Goal: Task Accomplishment & Management: Manage account settings

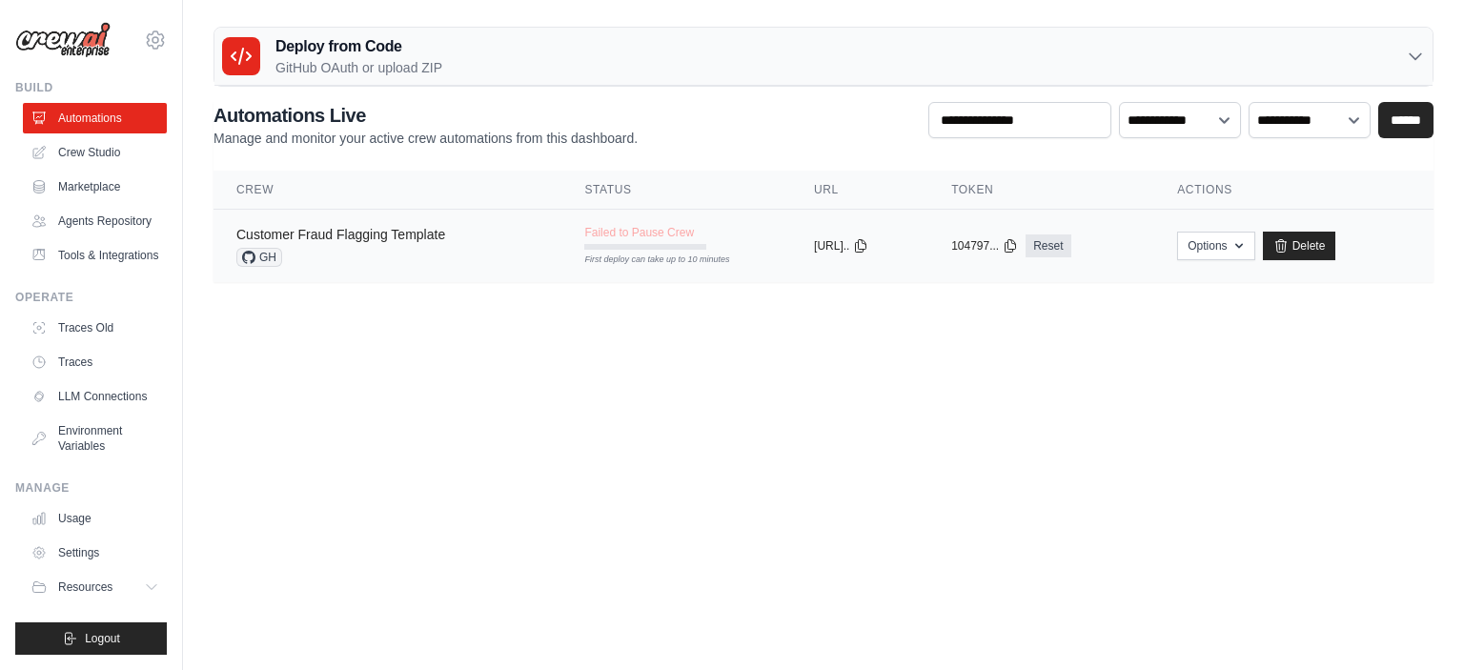
click at [366, 227] on link "Customer Fraud Flagging Template" at bounding box center [340, 234] width 209 height 15
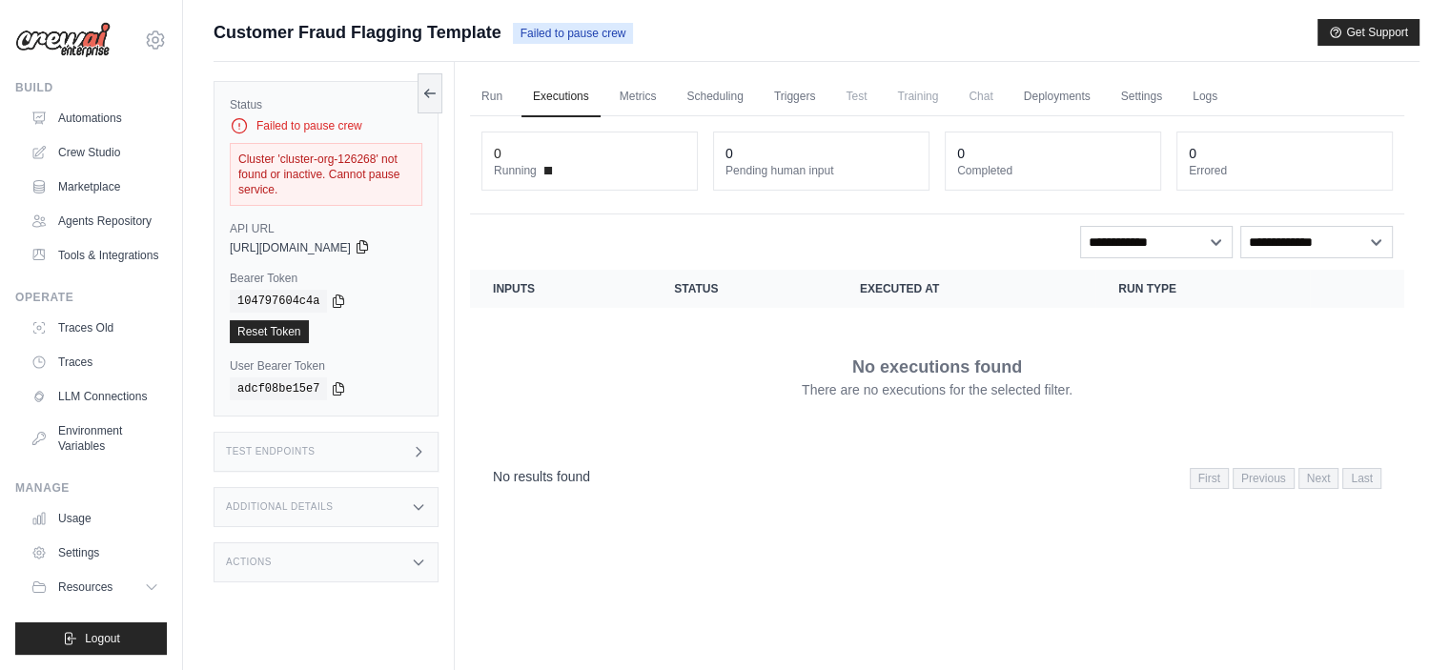
click at [370, 247] on icon at bounding box center [362, 246] width 15 height 15
click at [660, 318] on td "No executions found There are no executions for the selected filter." at bounding box center [937, 376] width 934 height 137
click at [436, 89] on icon at bounding box center [429, 92] width 15 height 15
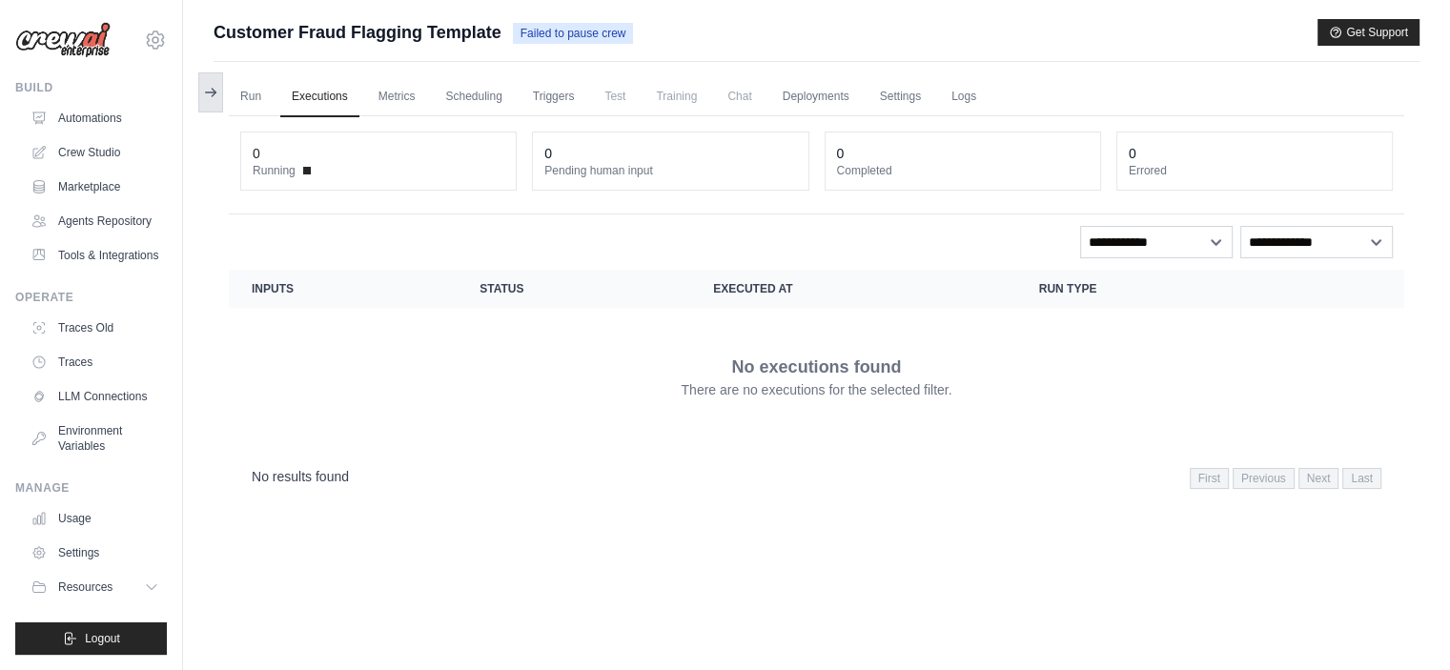
click at [204, 91] on icon at bounding box center [210, 92] width 15 height 15
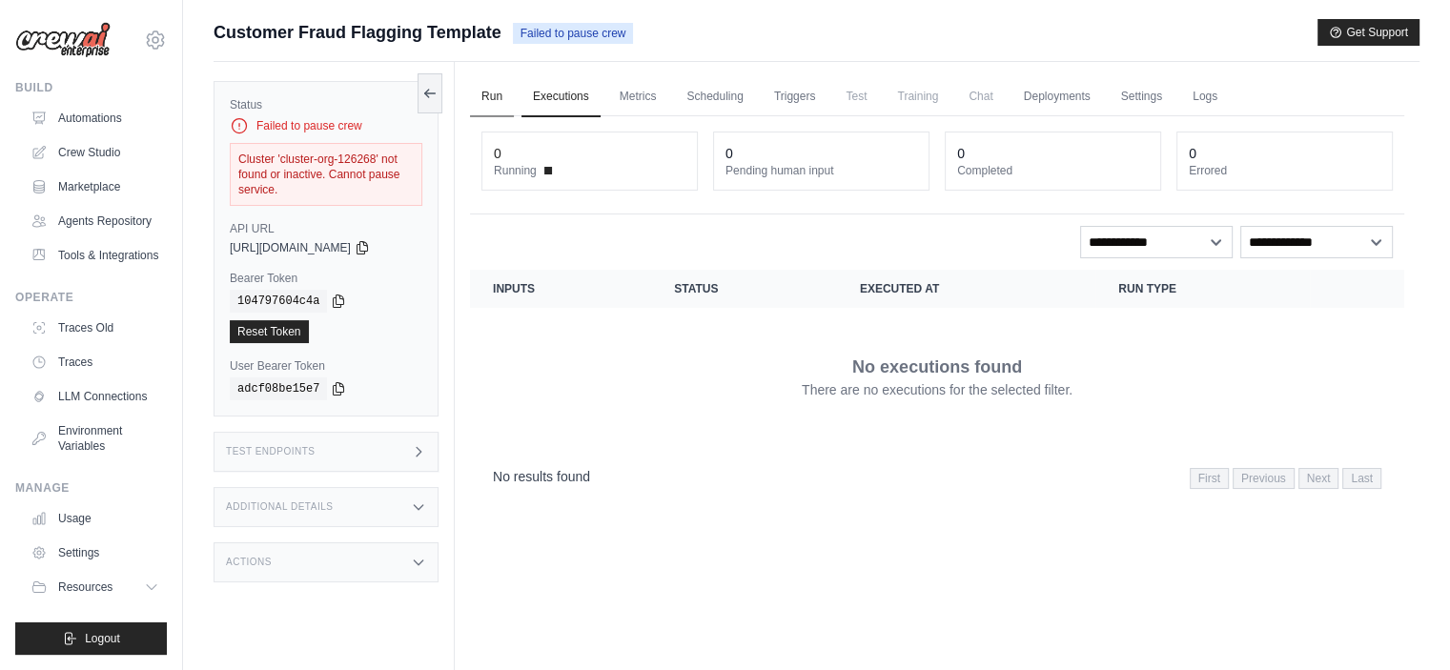
click at [487, 87] on link "Run" at bounding box center [492, 97] width 44 height 40
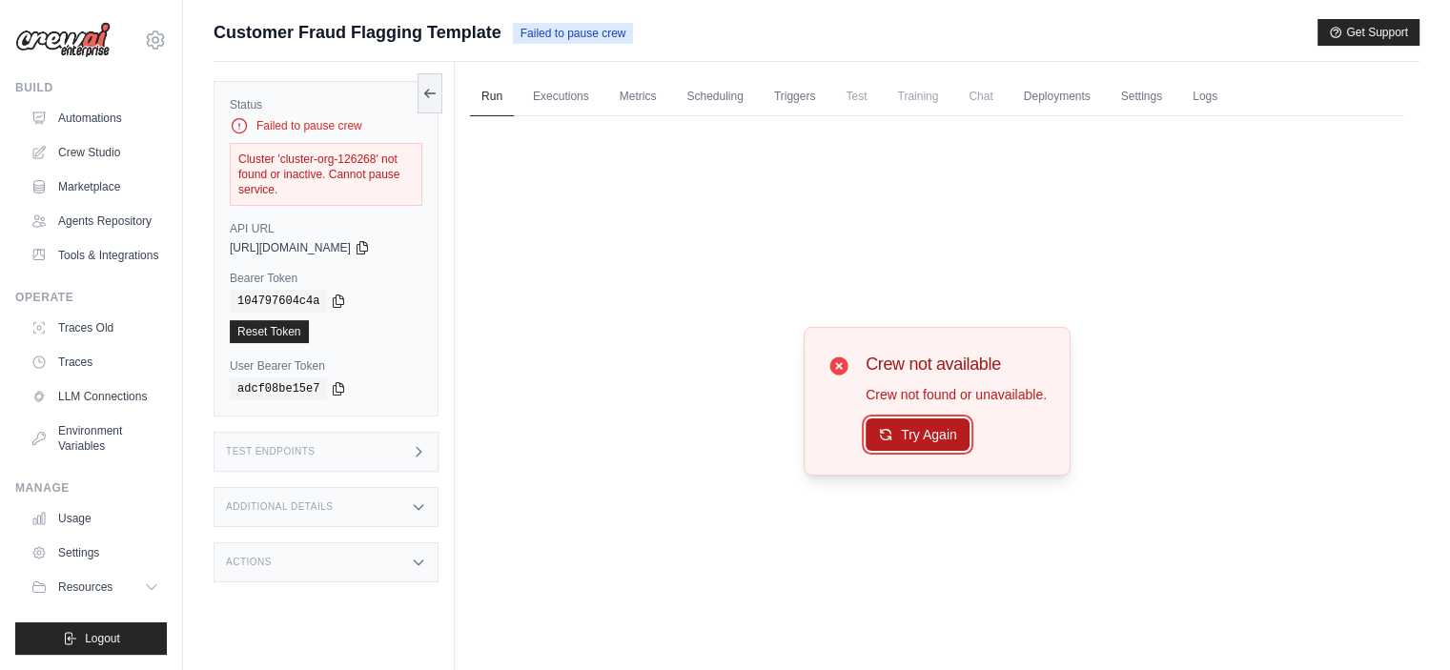
click at [921, 430] on button "Try Again" at bounding box center [918, 434] width 104 height 32
click at [568, 92] on link "Executions" at bounding box center [560, 97] width 79 height 40
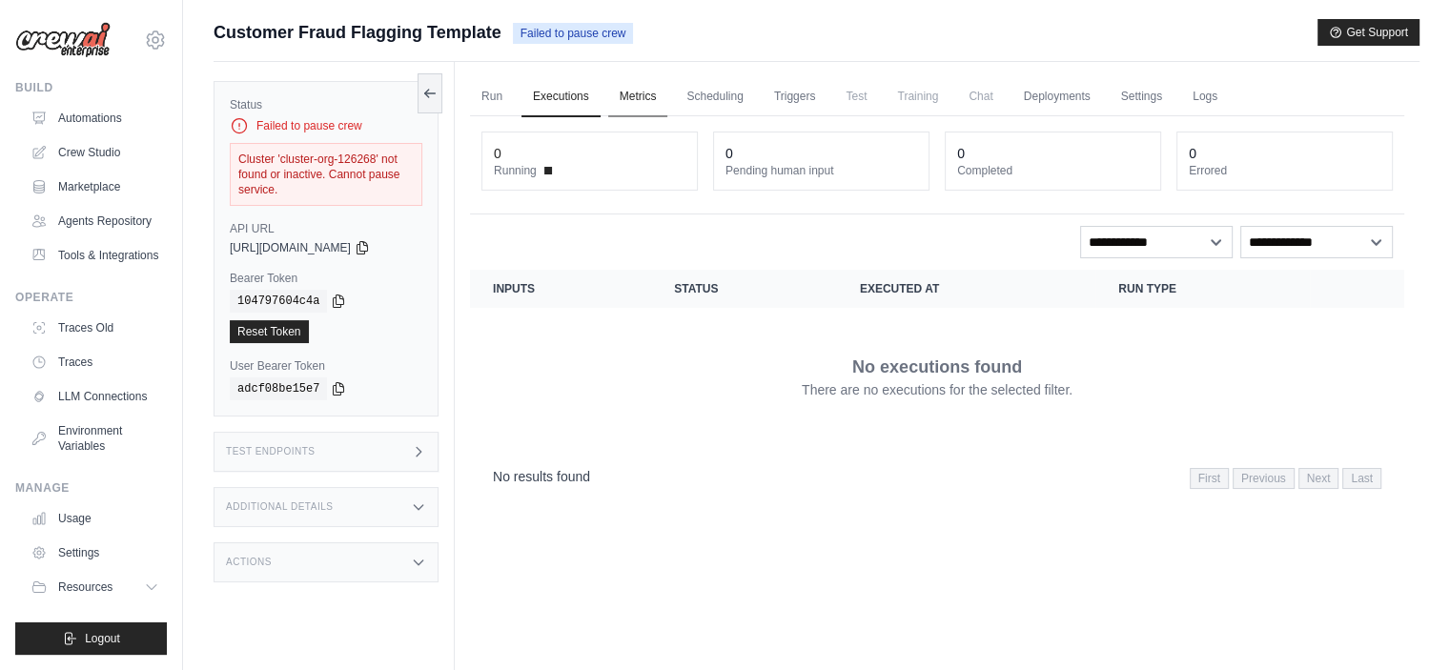
click at [657, 98] on link "Metrics" at bounding box center [638, 97] width 60 height 40
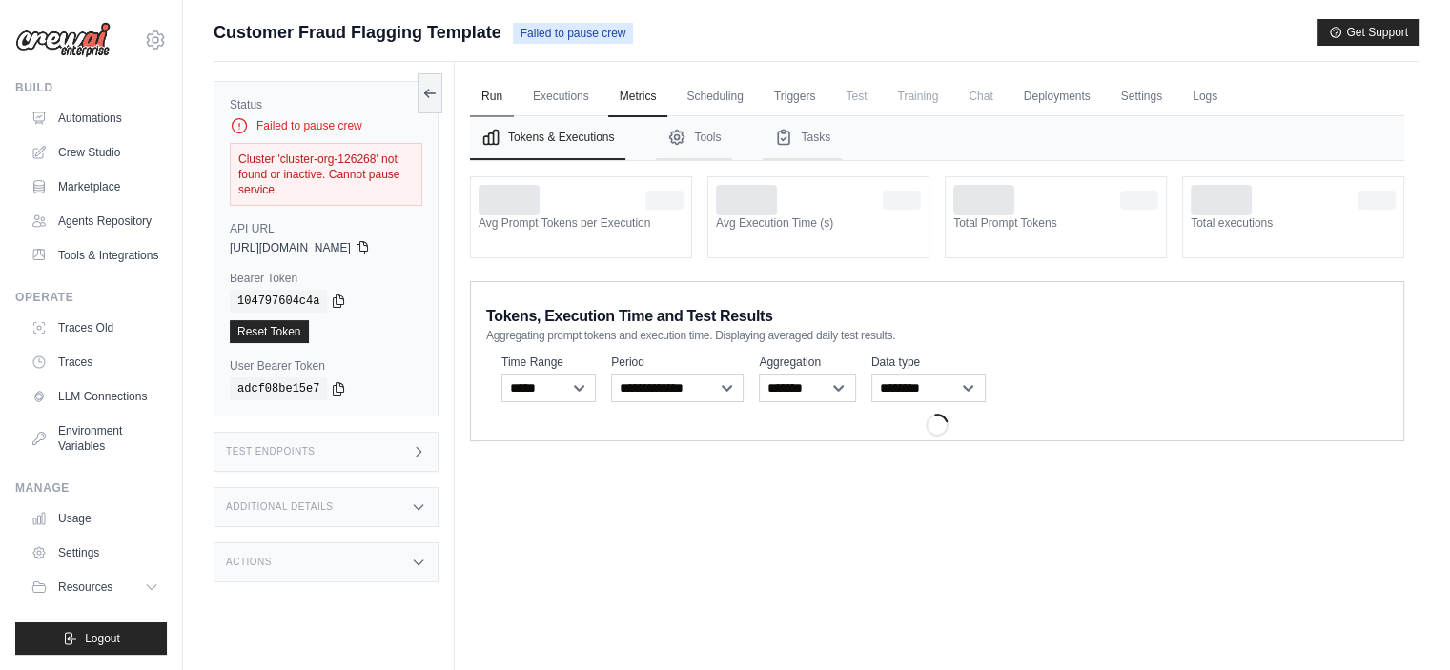
click at [475, 96] on link "Run" at bounding box center [492, 97] width 44 height 40
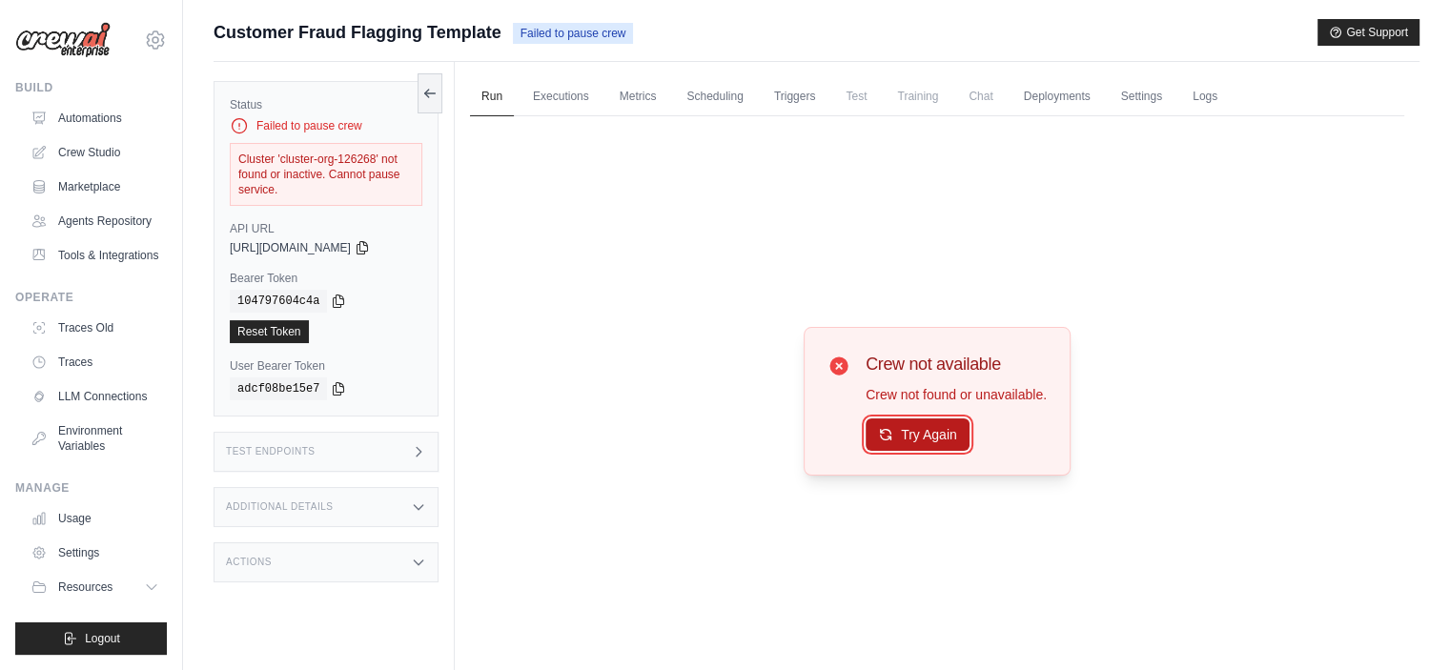
click at [917, 438] on button "Try Again" at bounding box center [918, 434] width 104 height 32
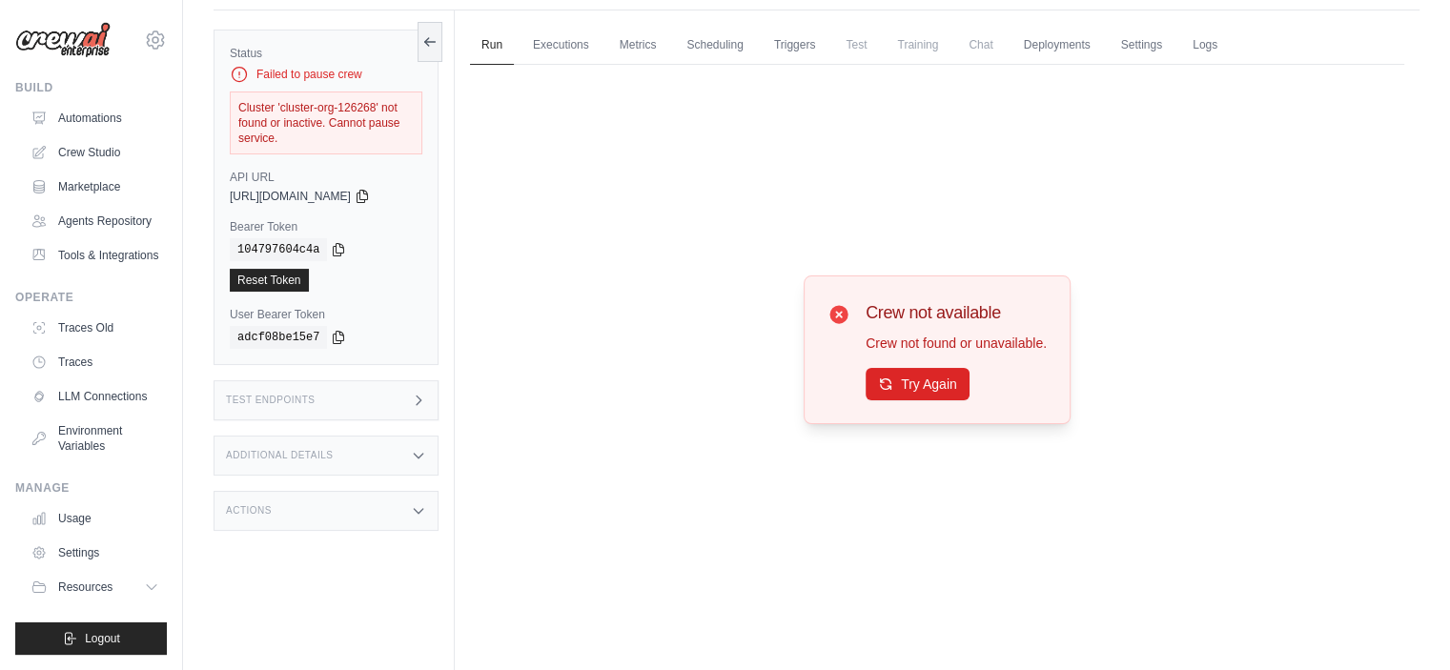
scroll to position [80, 0]
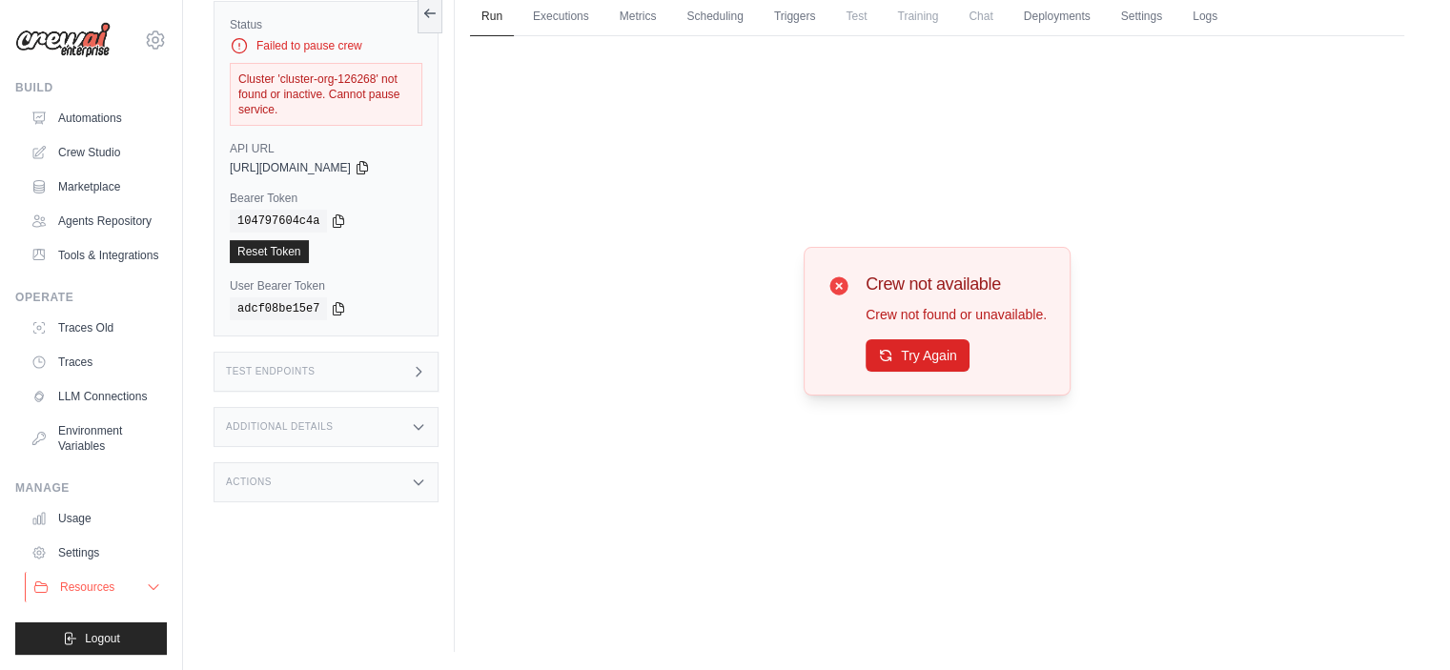
click at [145, 593] on button "Resources" at bounding box center [97, 587] width 144 height 31
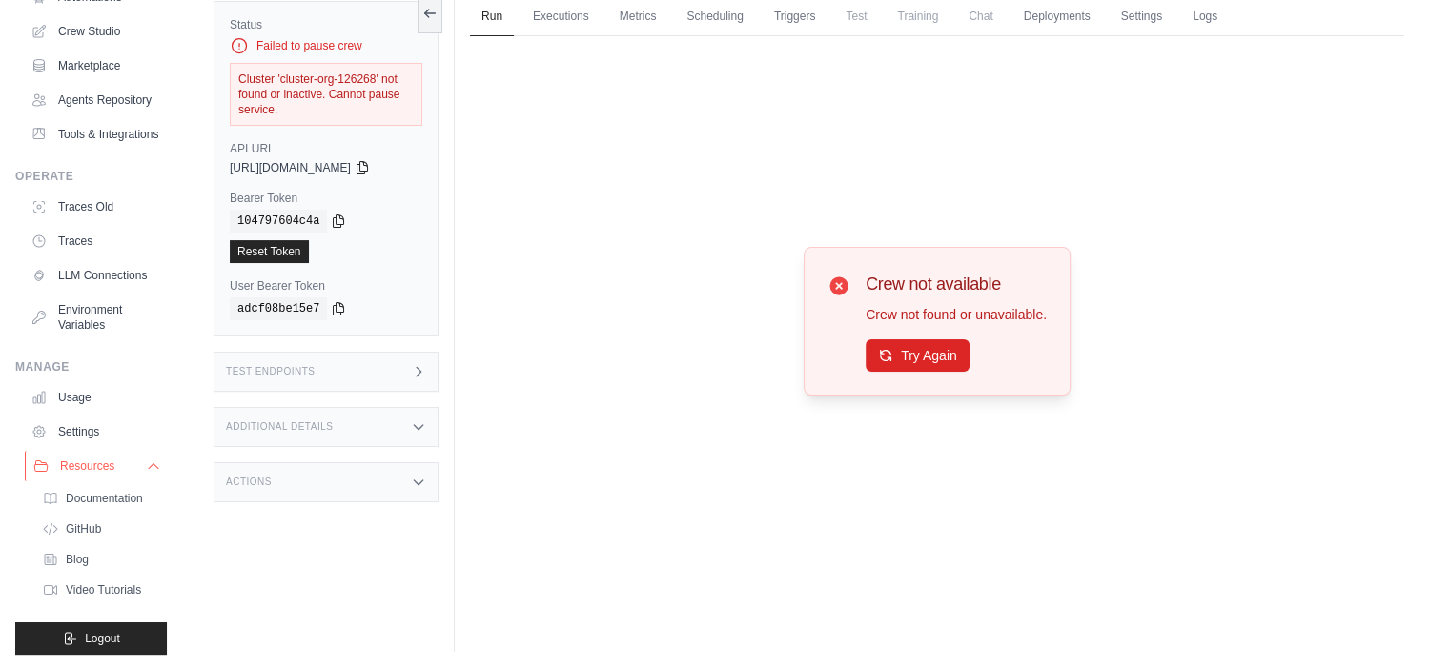
click at [146, 468] on icon at bounding box center [153, 465] width 15 height 15
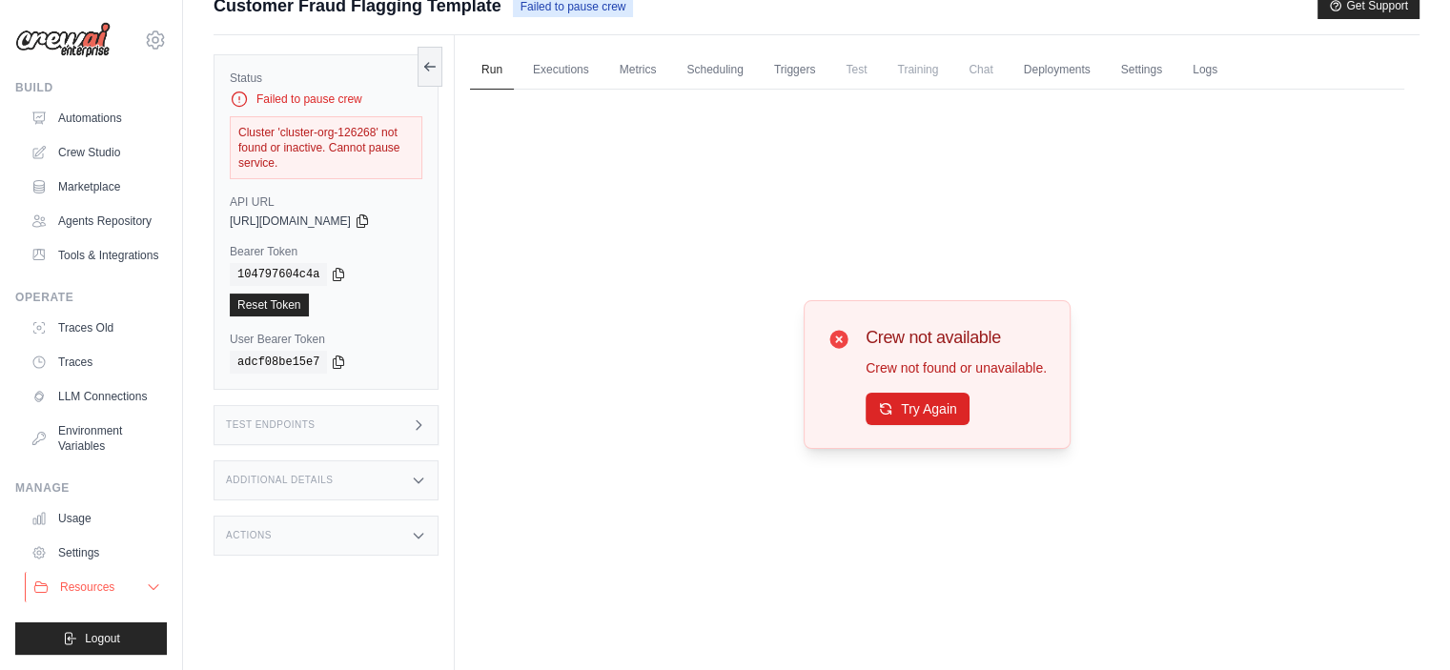
scroll to position [0, 0]
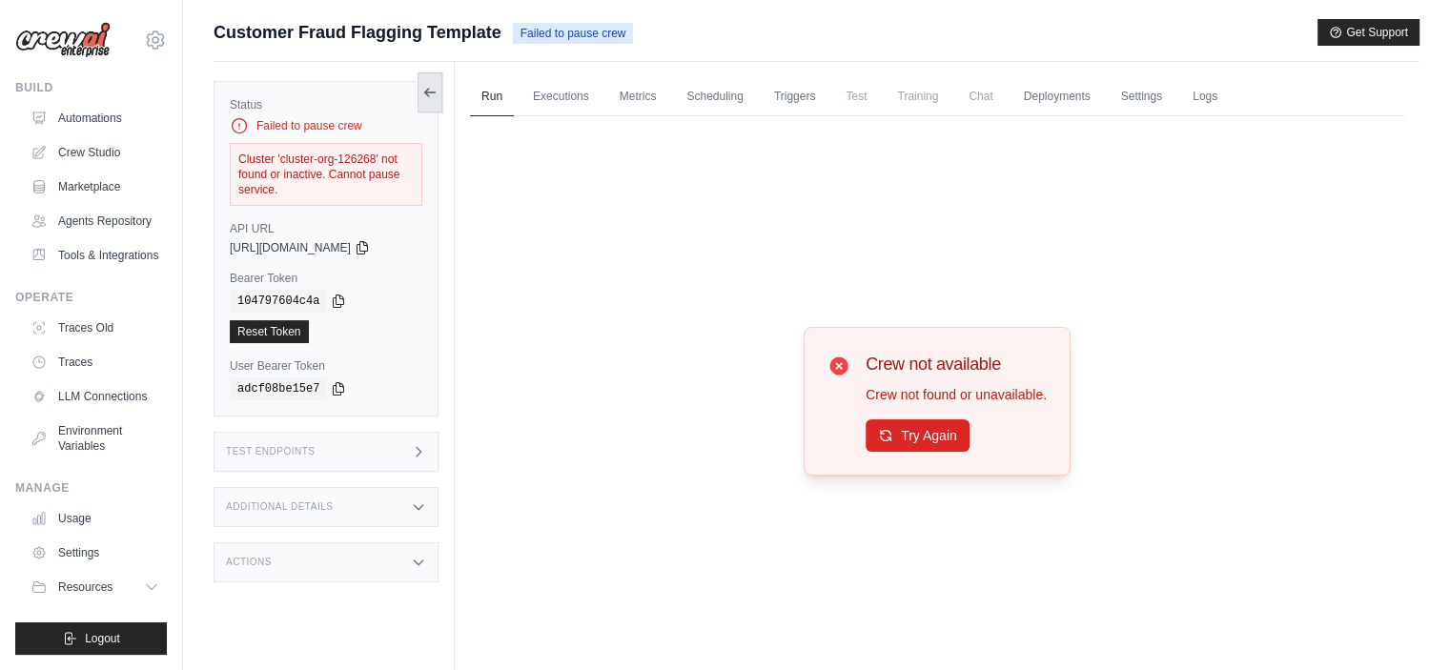
click at [427, 91] on icon at bounding box center [429, 92] width 15 height 15
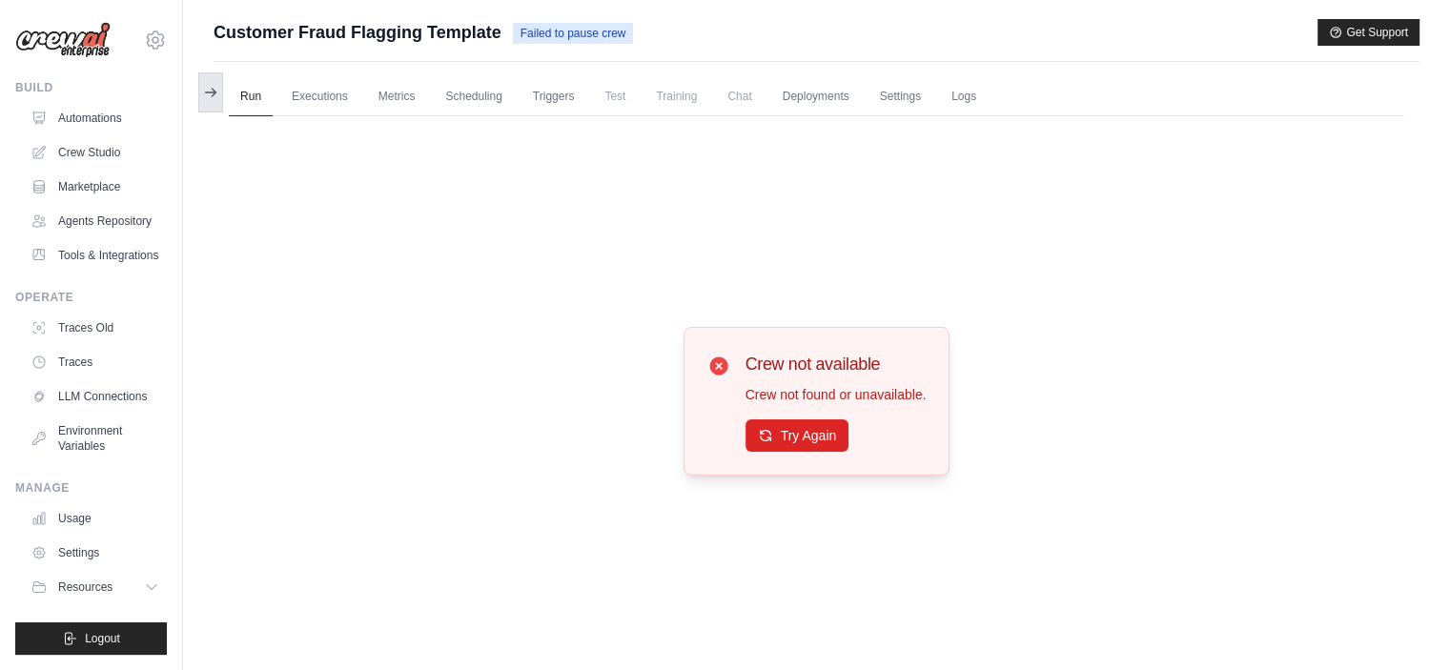
click at [206, 90] on icon at bounding box center [210, 92] width 15 height 15
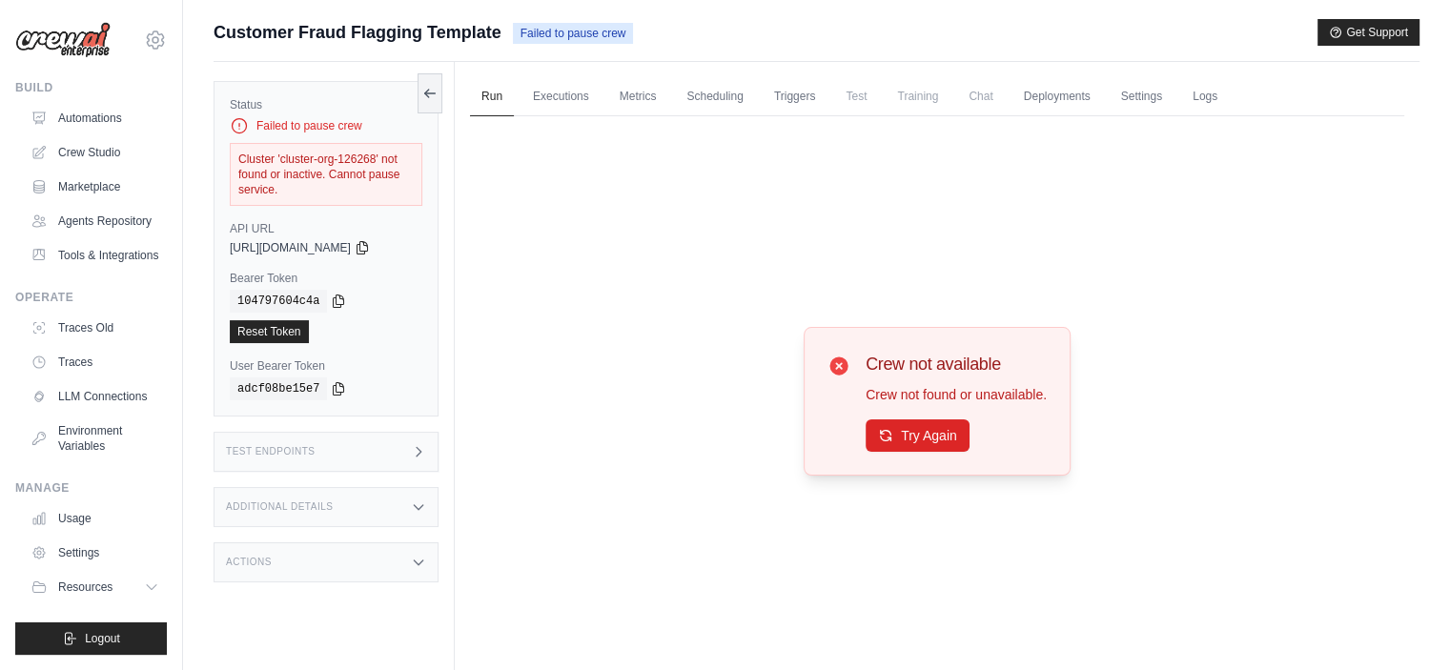
click at [376, 511] on div "Additional Details" at bounding box center [326, 507] width 225 height 40
click at [427, 447] on div "Test Endpoints" at bounding box center [326, 452] width 225 height 40
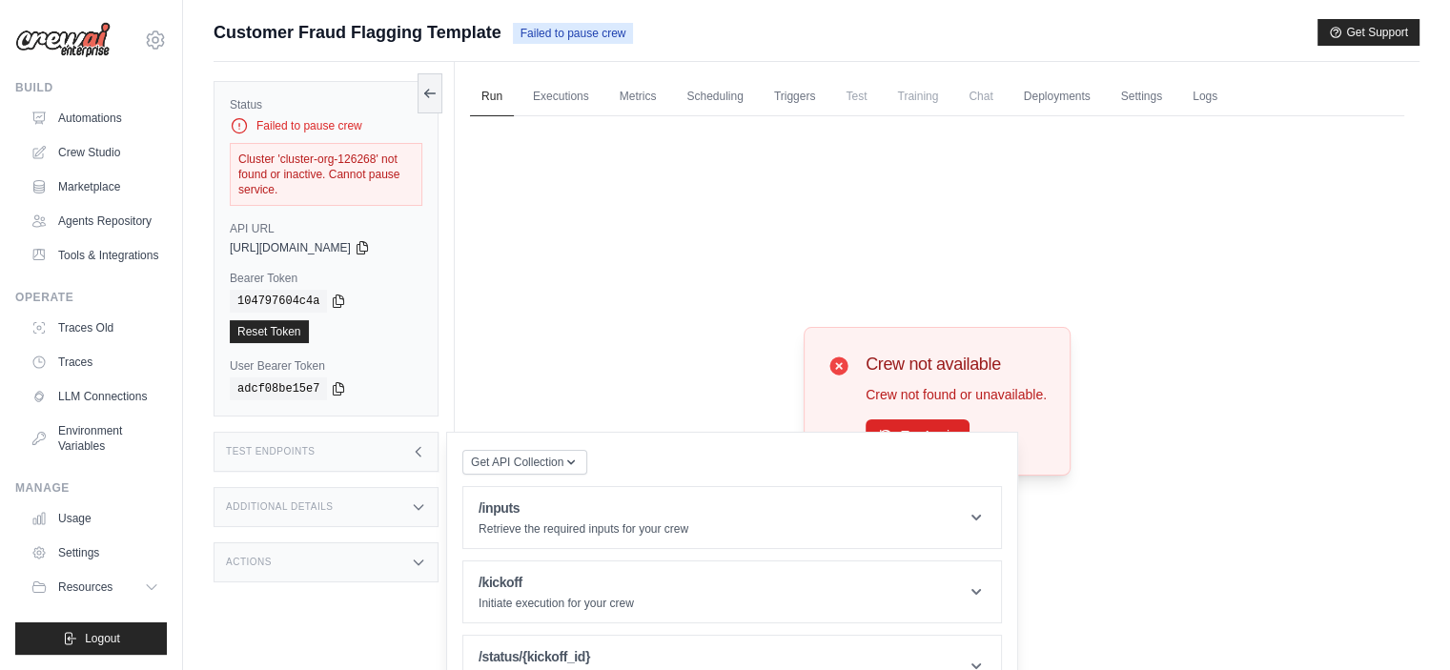
click at [411, 447] on icon at bounding box center [418, 451] width 15 height 15
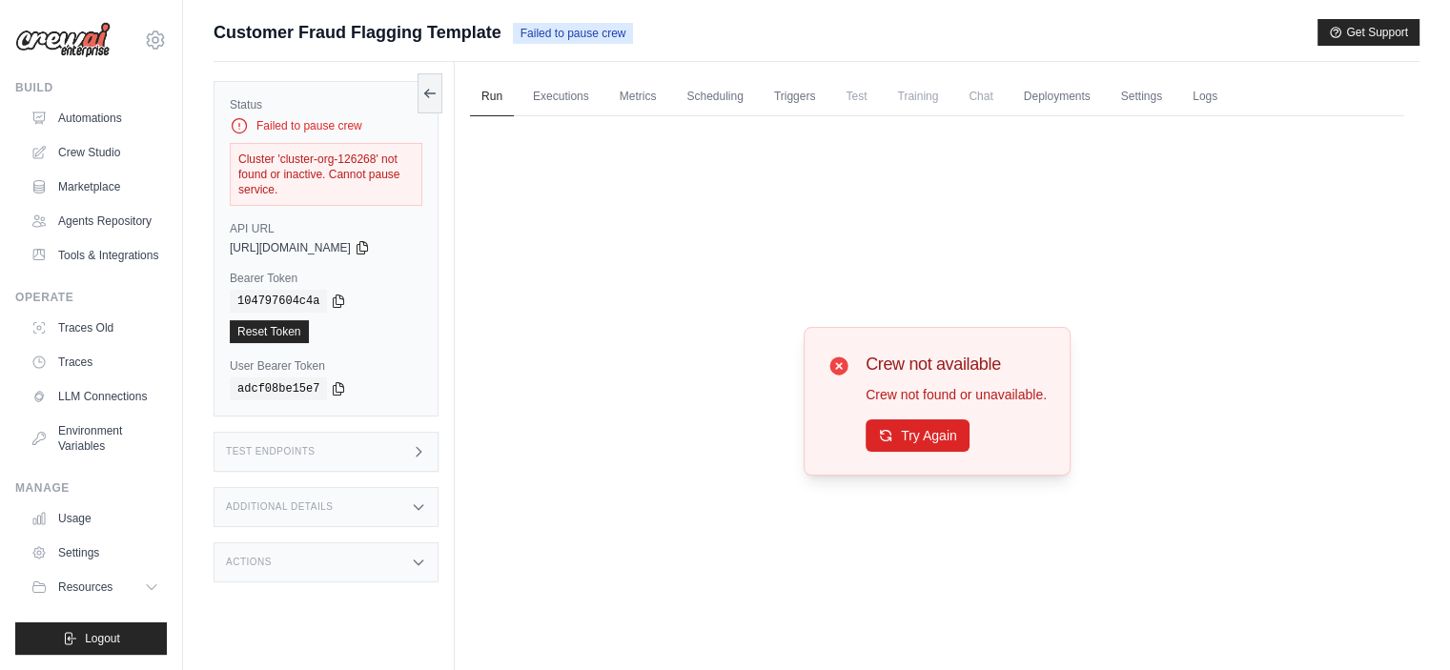
click at [411, 447] on icon at bounding box center [418, 451] width 15 height 15
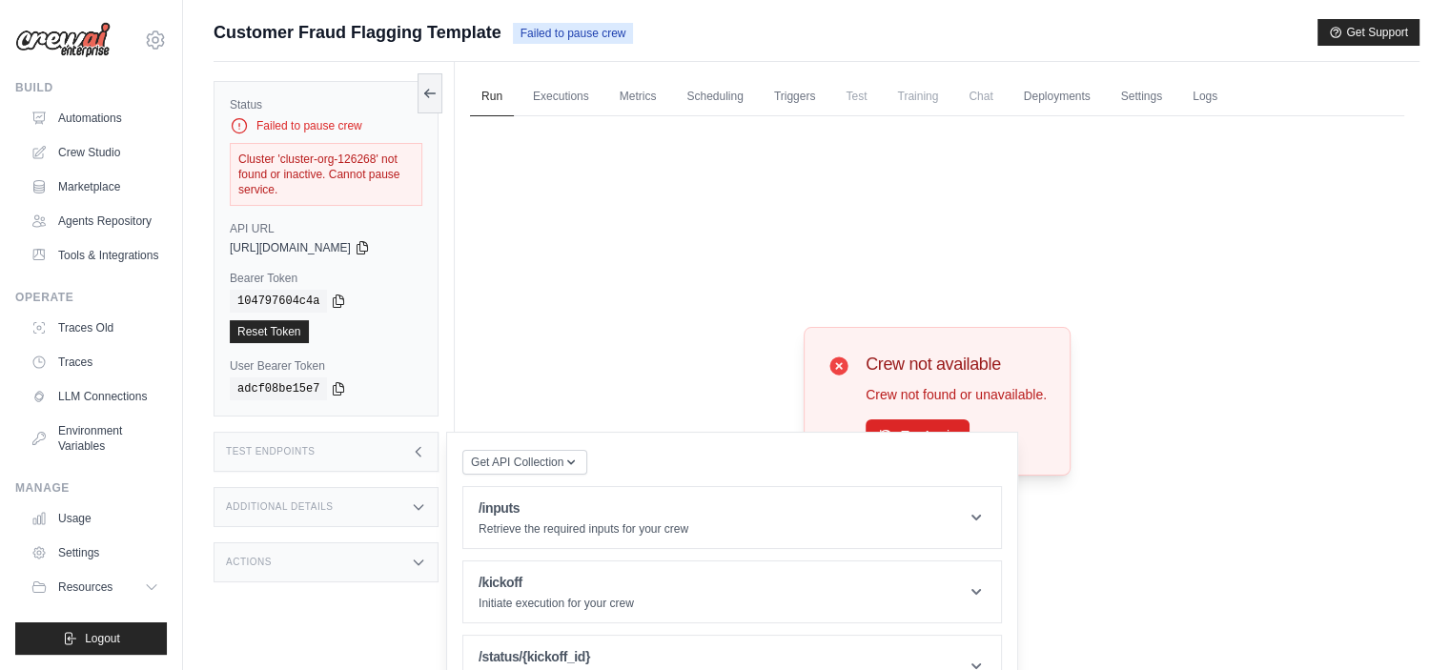
scroll to position [80, 0]
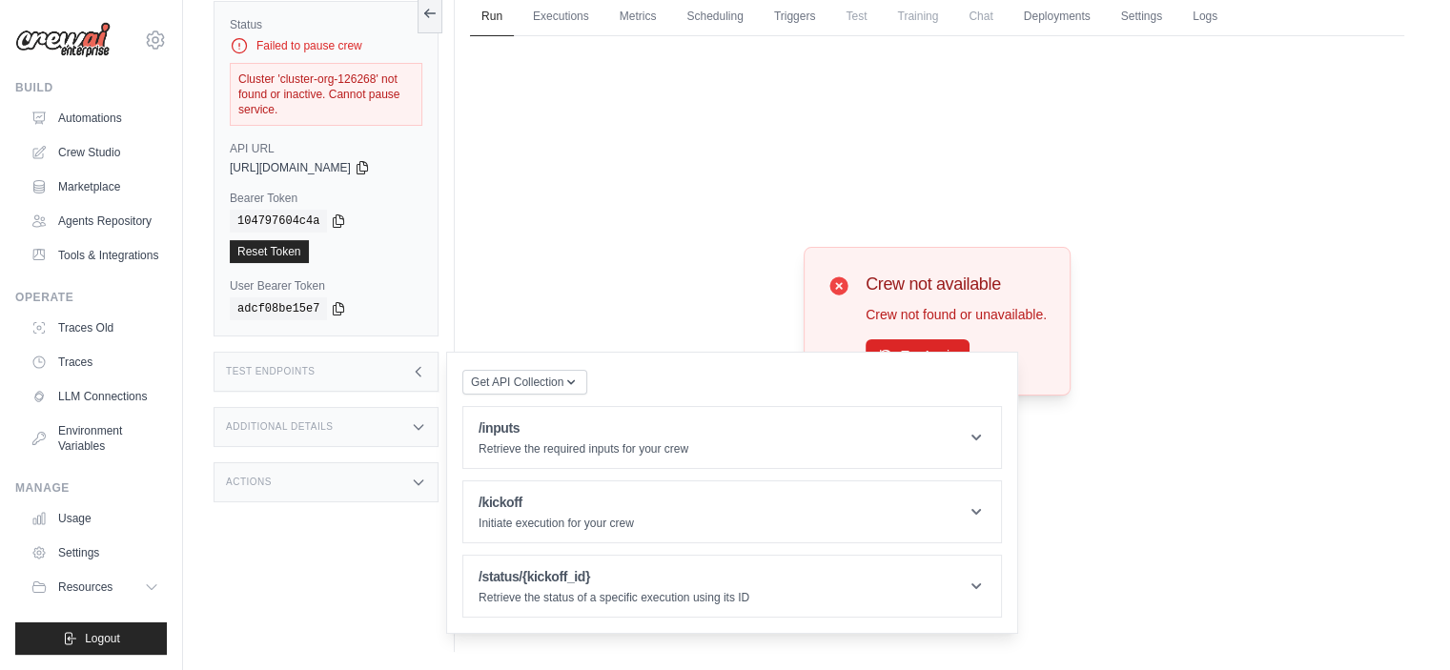
click at [402, 365] on div "Test Endpoints" at bounding box center [326, 372] width 225 height 40
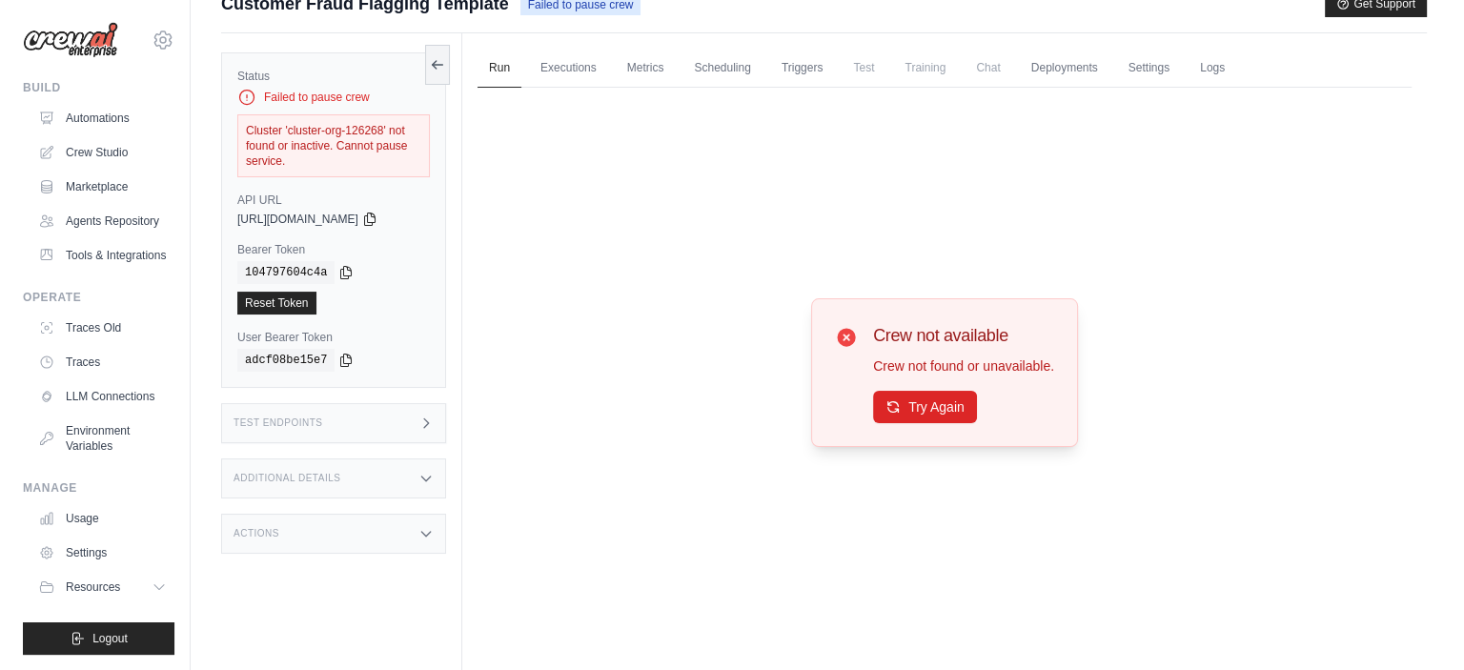
scroll to position [0, 0]
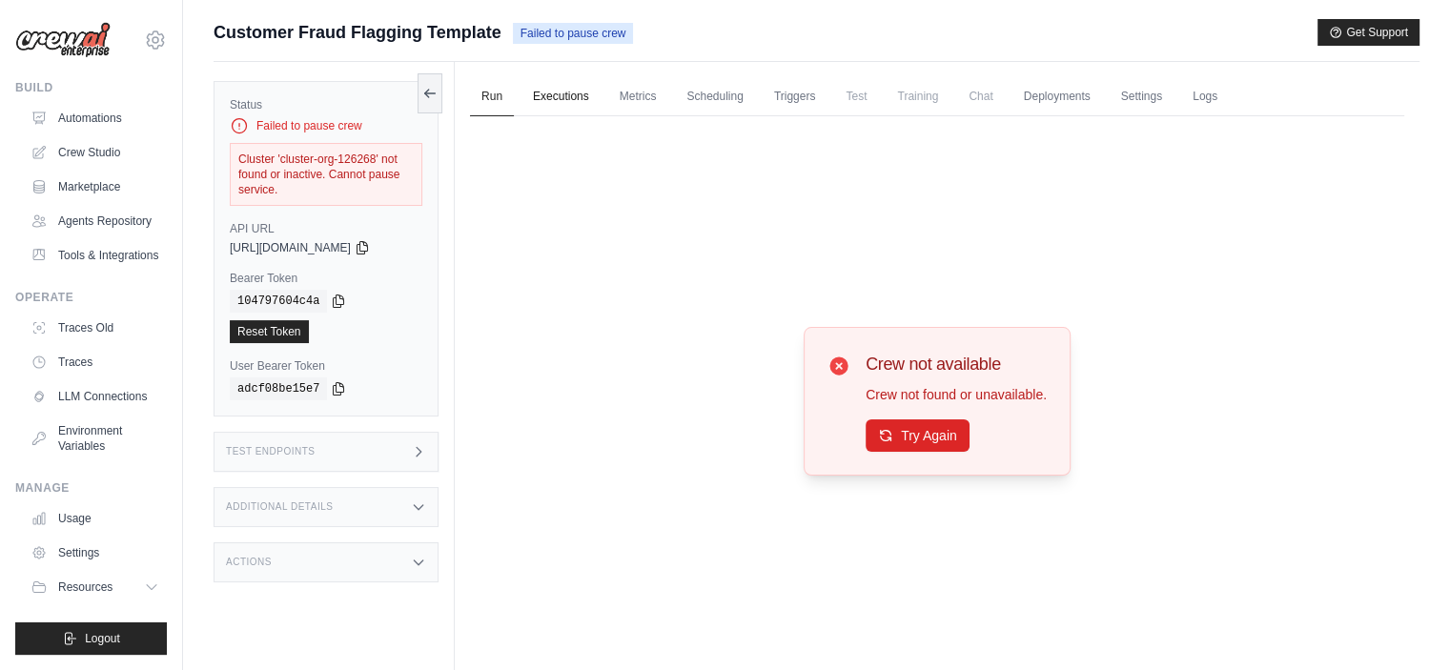
click at [588, 103] on link "Executions" at bounding box center [560, 97] width 79 height 40
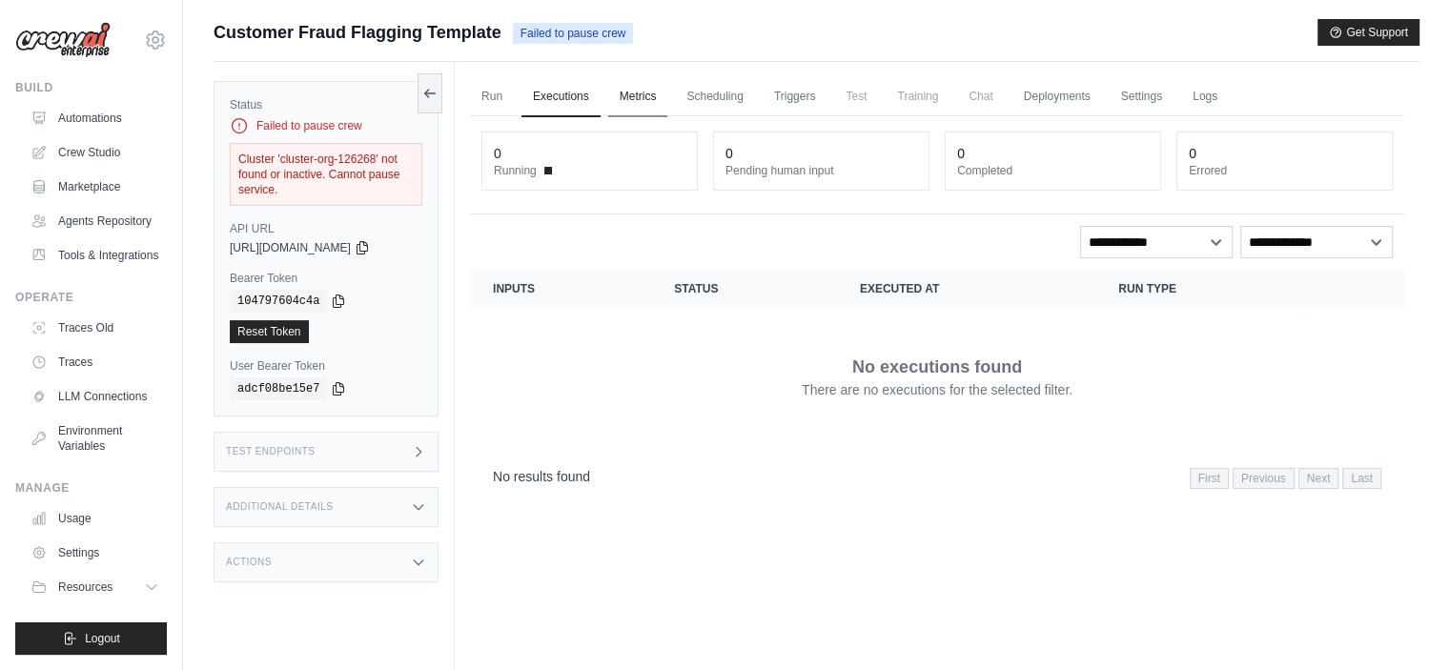
click at [643, 92] on link "Metrics" at bounding box center [638, 97] width 60 height 40
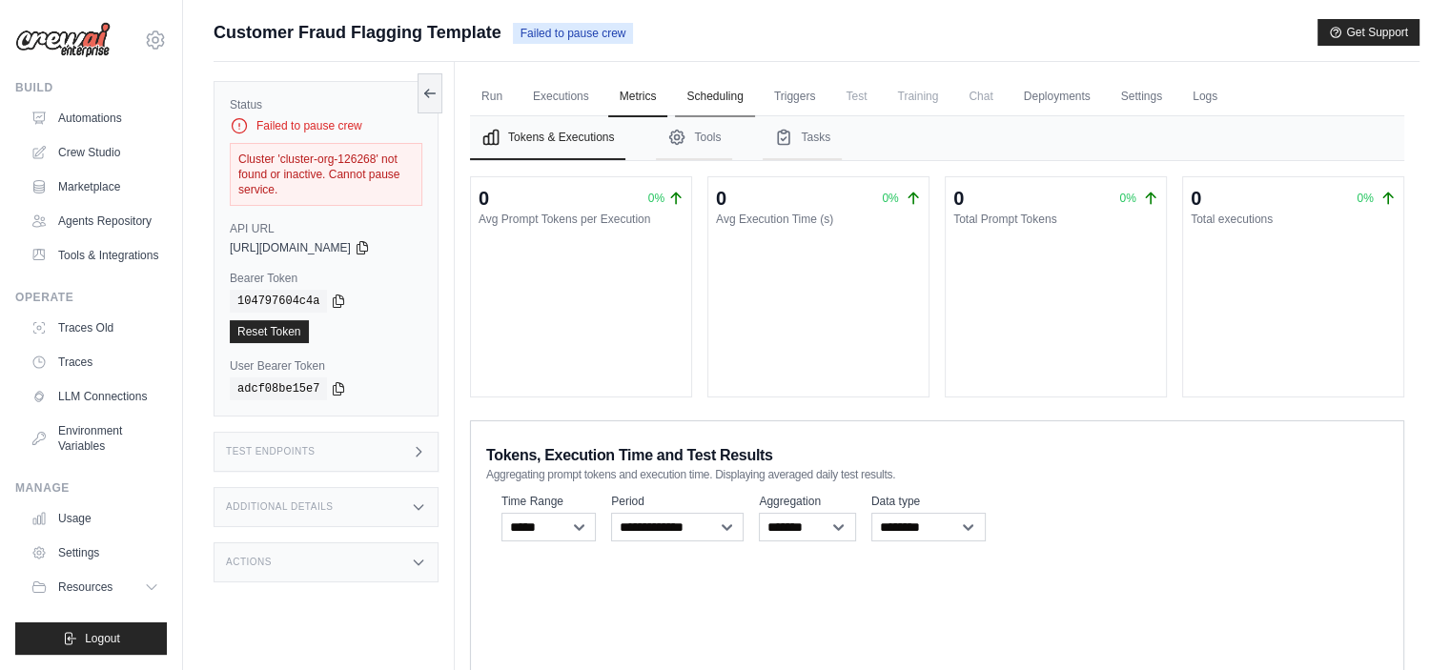
click at [738, 91] on link "Scheduling" at bounding box center [714, 97] width 79 height 40
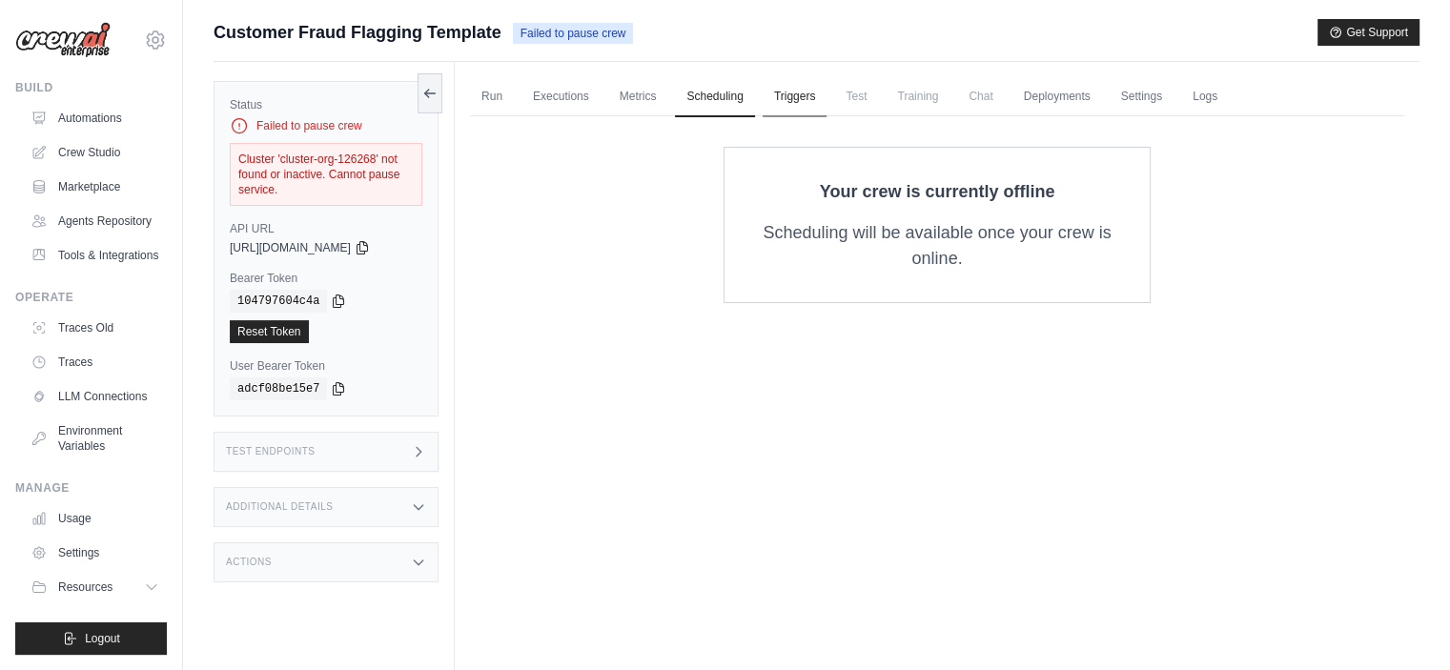
click at [804, 88] on link "Triggers" at bounding box center [795, 97] width 65 height 40
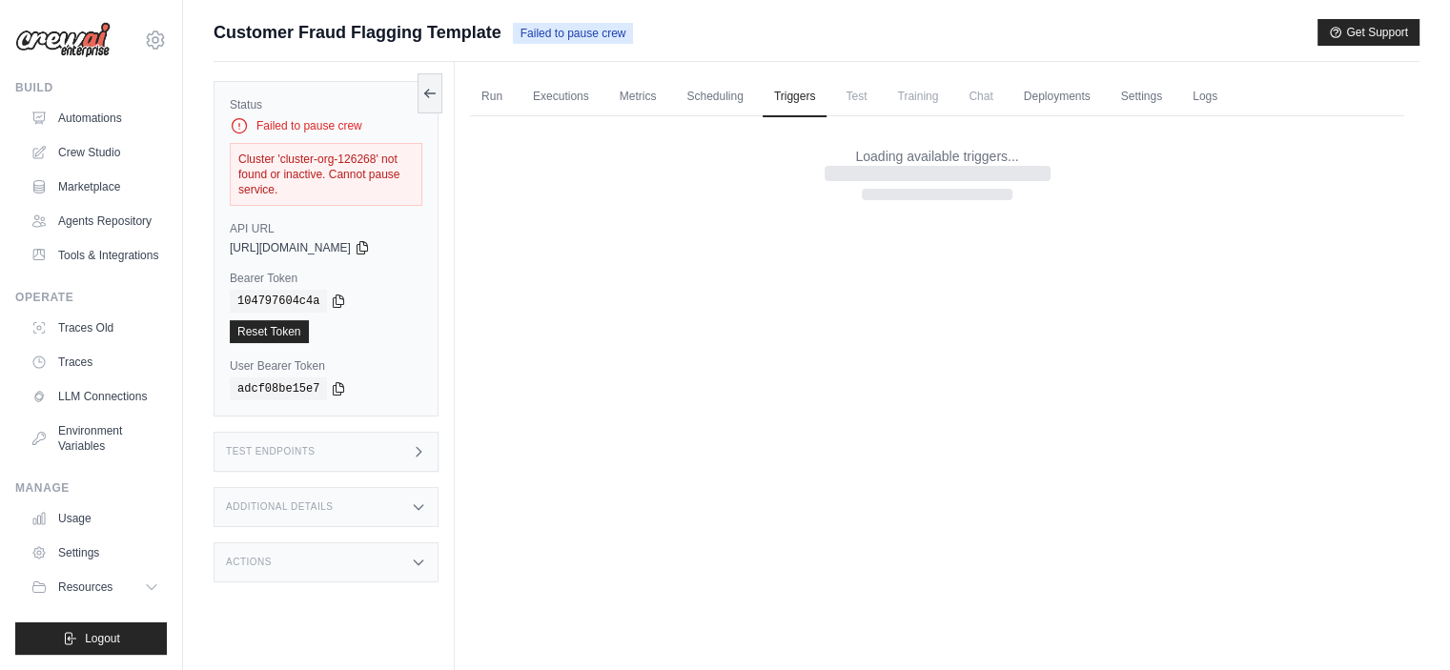
click at [896, 98] on span "Training" at bounding box center [918, 96] width 64 height 38
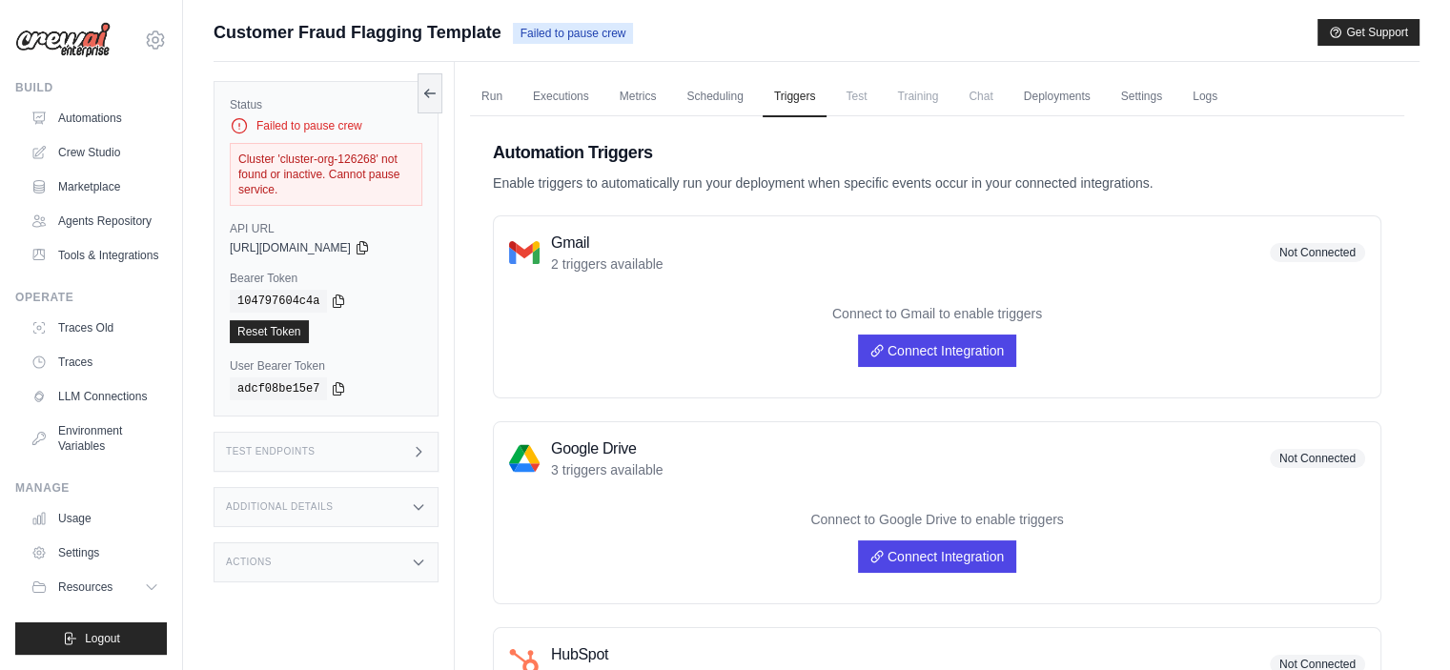
click at [858, 112] on span "Test" at bounding box center [856, 96] width 44 height 38
click at [917, 94] on span "Training" at bounding box center [918, 96] width 64 height 38
click at [978, 93] on span "Chat" at bounding box center [980, 96] width 47 height 38
click at [1049, 97] on link "Deployments" at bounding box center [1057, 97] width 90 height 40
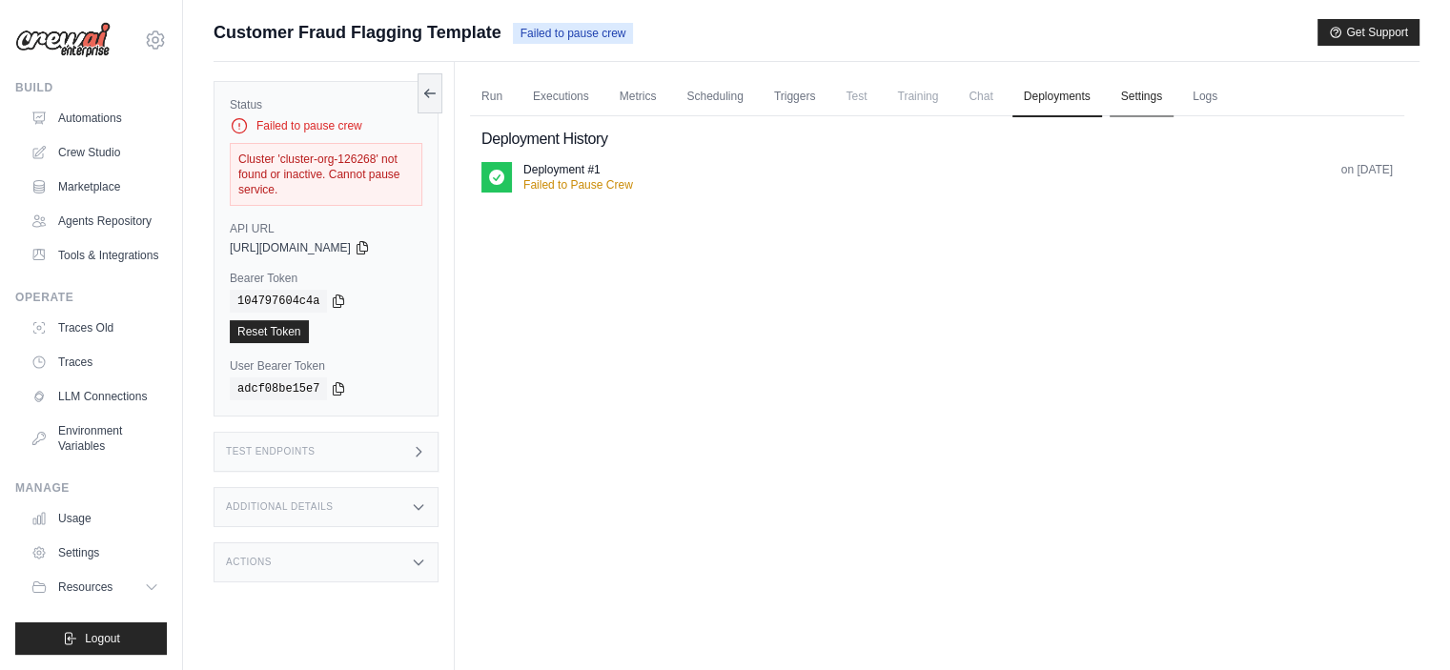
click at [1135, 91] on link "Settings" at bounding box center [1142, 97] width 64 height 40
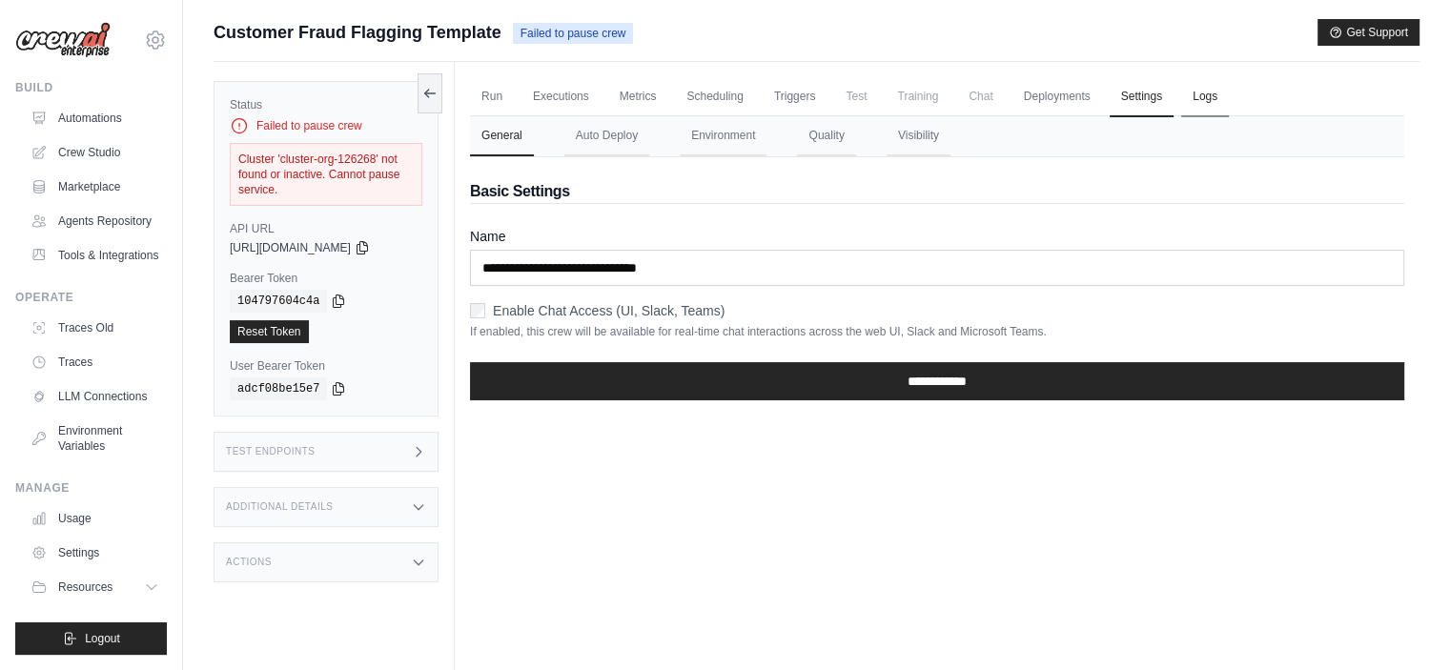
click at [1218, 91] on link "Logs" at bounding box center [1205, 97] width 48 height 40
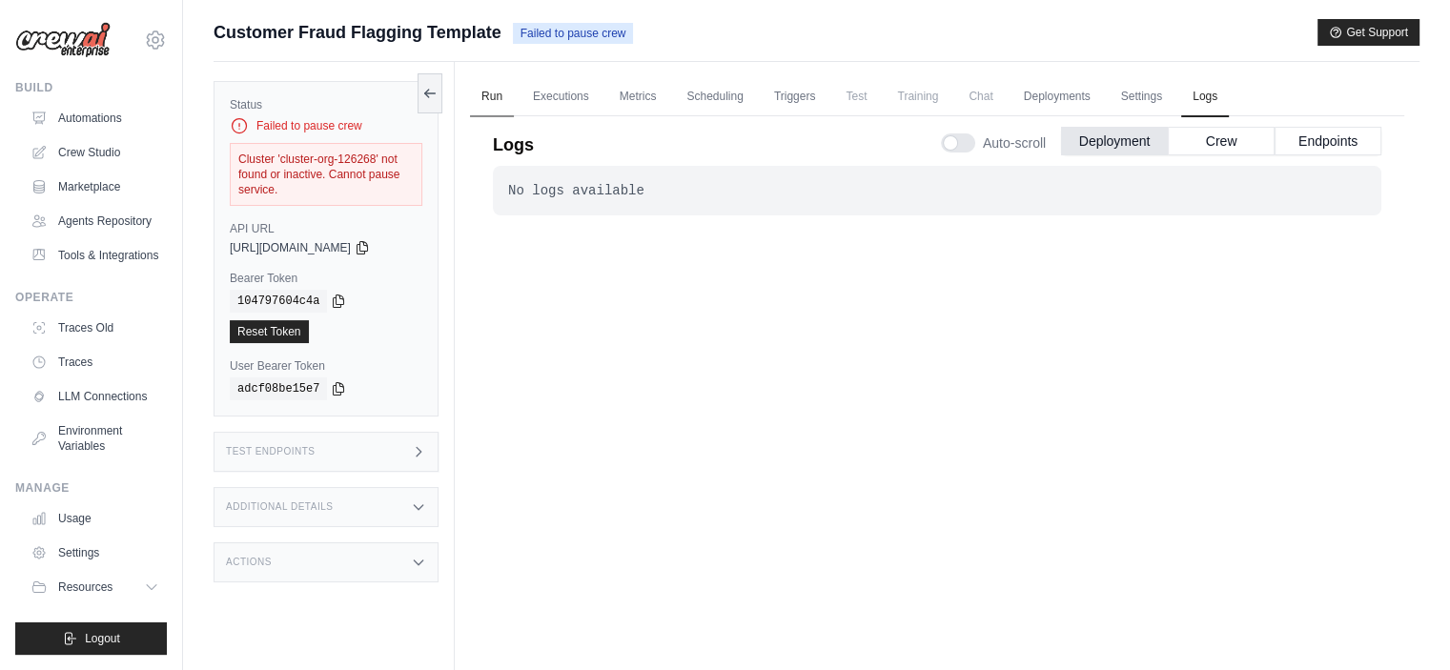
click at [494, 102] on link "Run" at bounding box center [492, 97] width 44 height 40
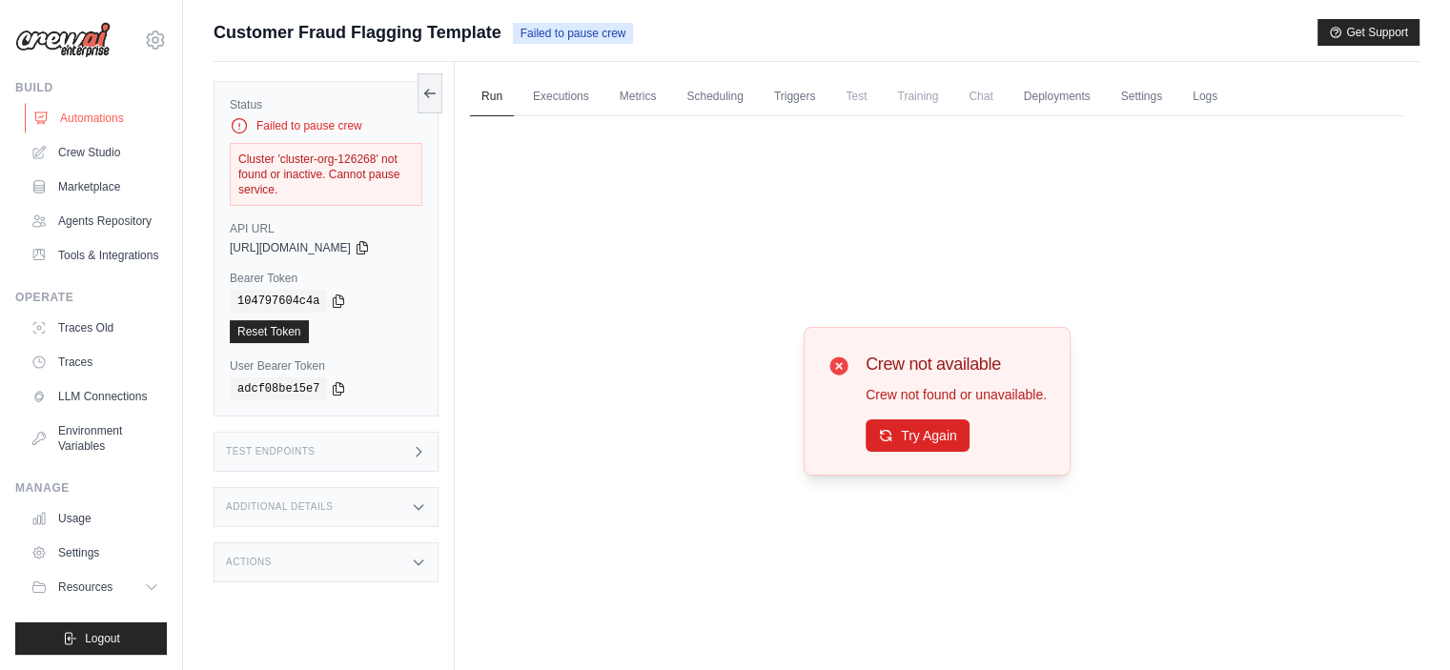
click at [101, 117] on link "Automations" at bounding box center [97, 118] width 144 height 31
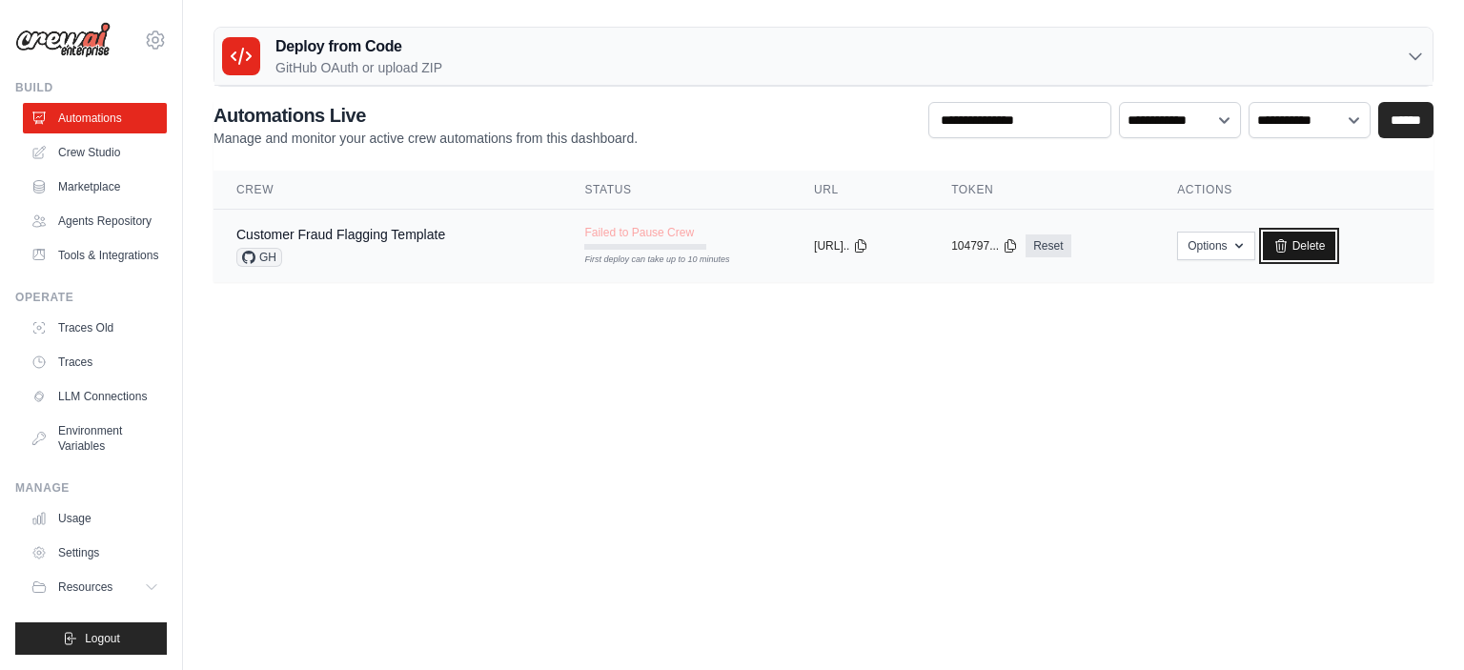
click at [1289, 246] on icon at bounding box center [1280, 245] width 15 height 15
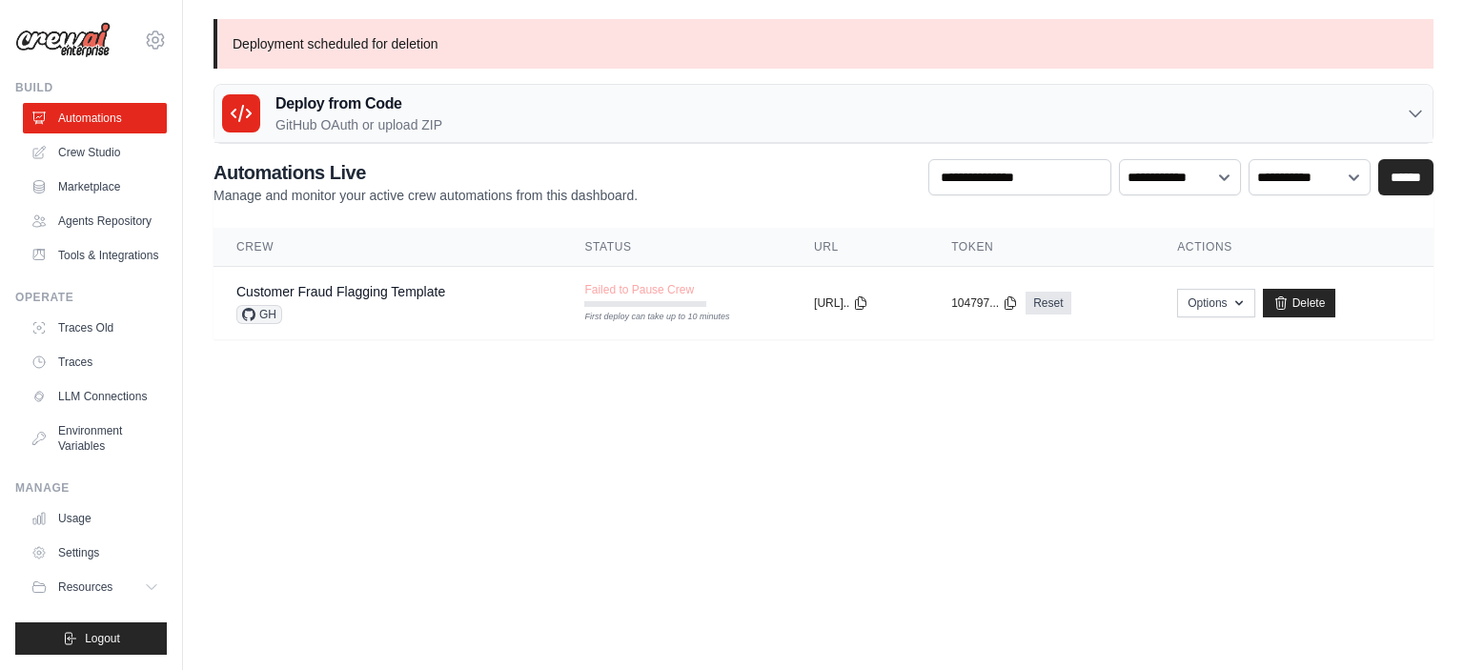
click at [698, 392] on body "rupesh.nature9@gmail.com Settings Build Automations" at bounding box center [732, 335] width 1464 height 670
click at [95, 636] on span "Logout" at bounding box center [102, 638] width 35 height 15
